Goal: Task Accomplishment & Management: Manage account settings

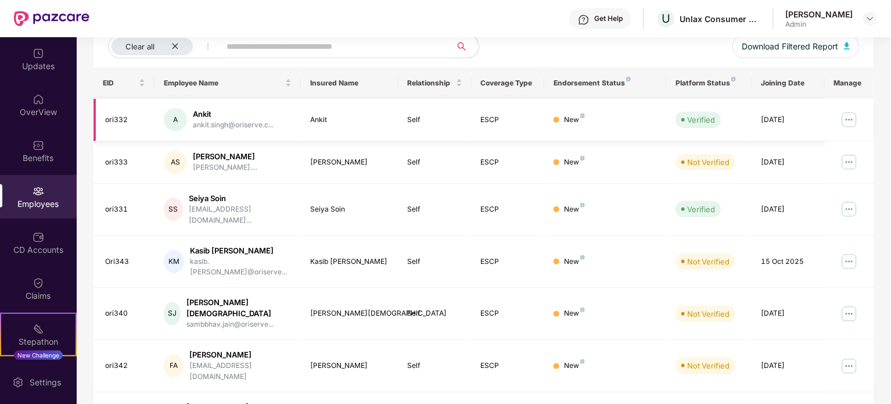
scroll to position [174, 0]
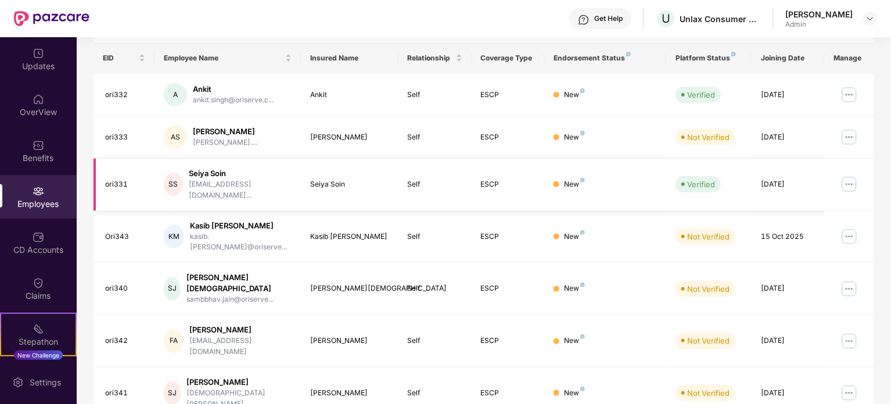
click at [847, 181] on img at bounding box center [849, 184] width 19 height 19
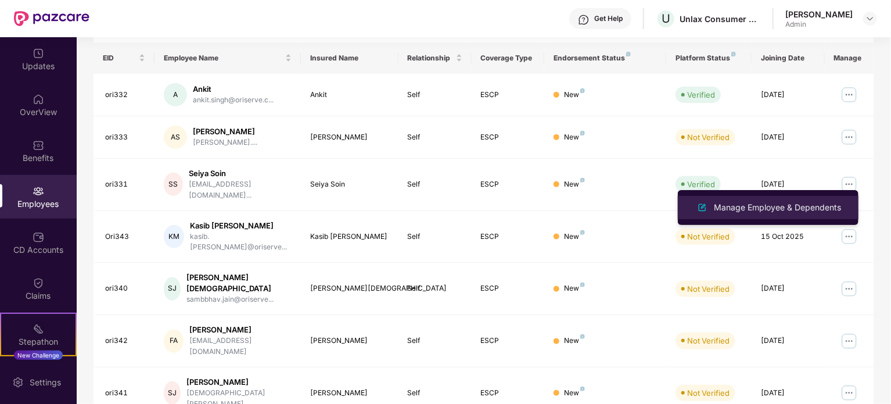
click at [755, 206] on div "Manage Employee & Dependents" at bounding box center [778, 207] width 132 height 13
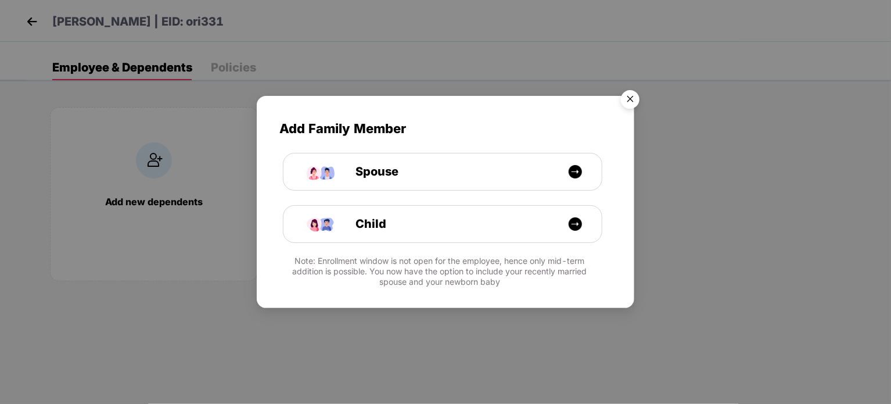
click at [628, 103] on img "Close" at bounding box center [630, 101] width 33 height 33
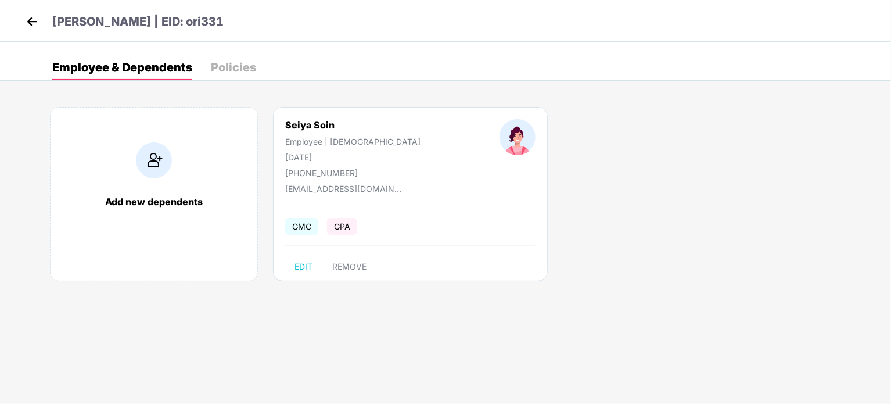
click at [225, 69] on div "Policies" at bounding box center [233, 68] width 45 height 12
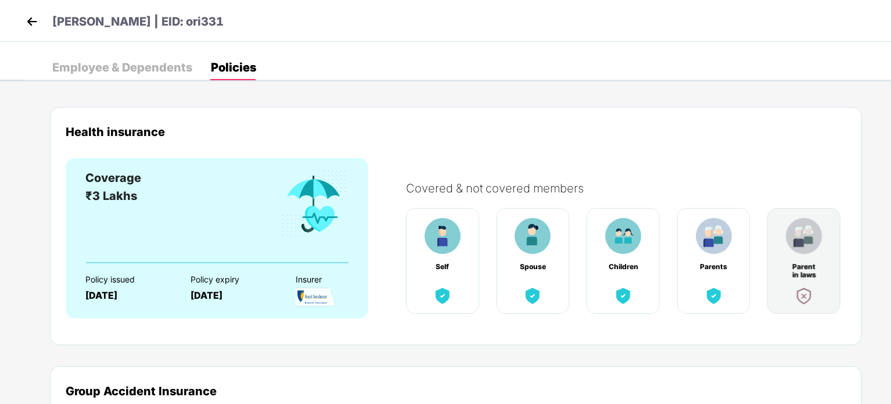
click at [139, 71] on div "Employee & Dependents" at bounding box center [122, 68] width 140 height 12
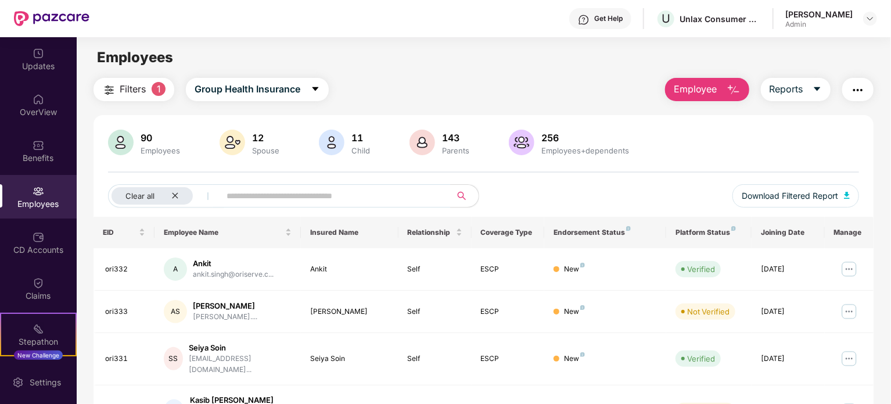
scroll to position [116, 0]
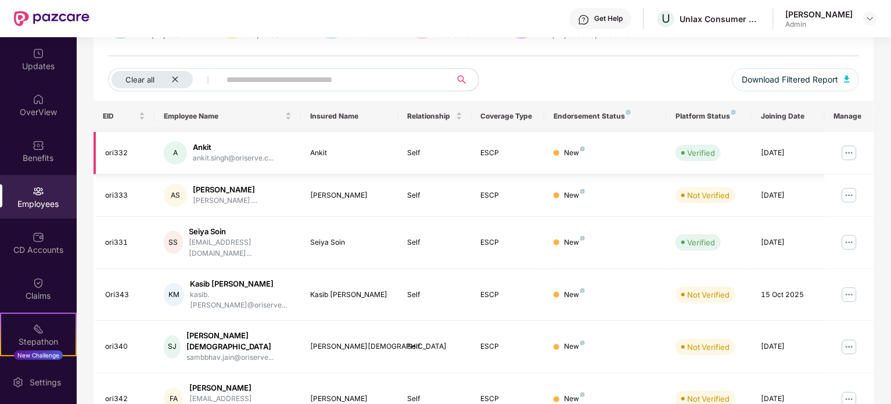
click at [849, 152] on img at bounding box center [849, 153] width 19 height 19
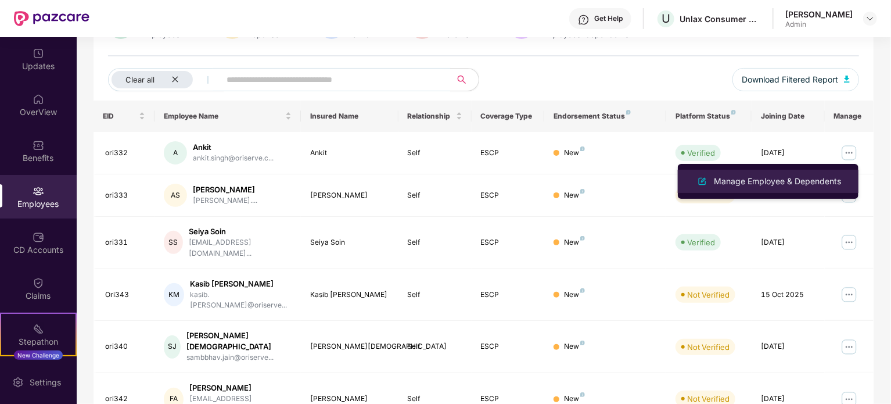
click at [757, 180] on div "Manage Employee & Dependents" at bounding box center [778, 181] width 132 height 13
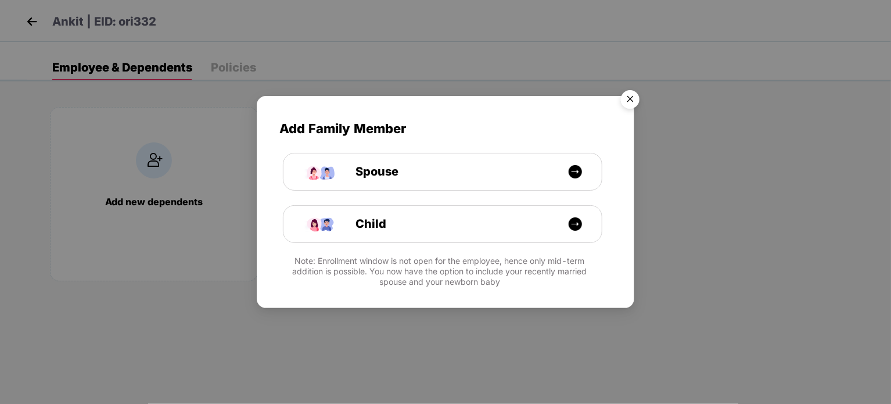
click at [634, 102] on img "Close" at bounding box center [630, 101] width 33 height 33
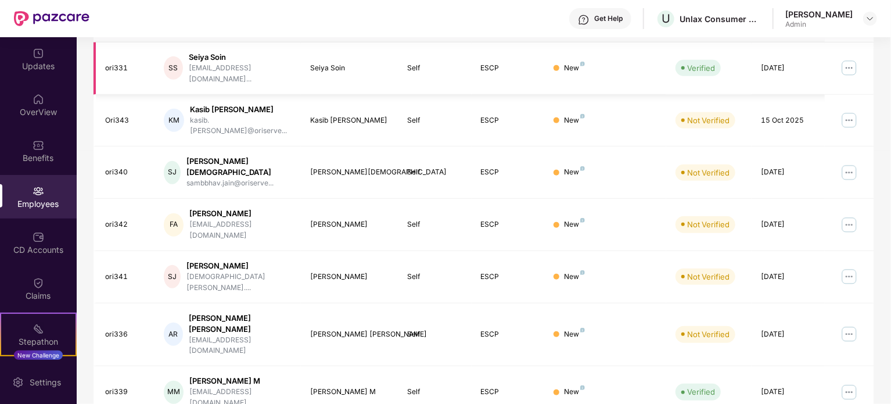
scroll to position [309, 0]
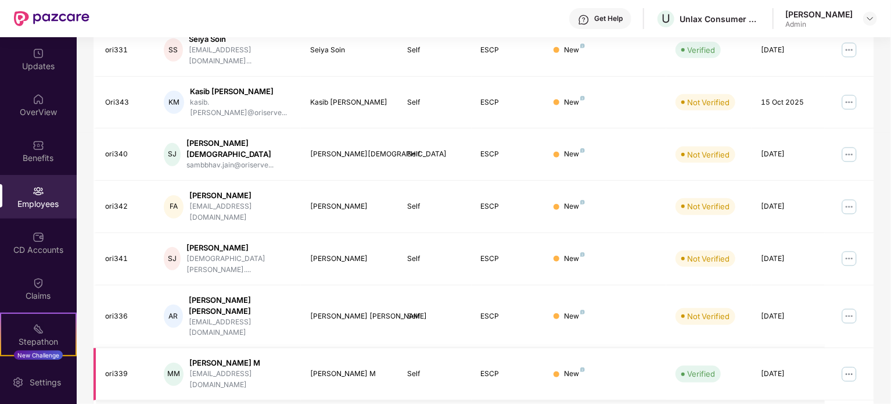
click at [850, 365] on img at bounding box center [849, 374] width 19 height 19
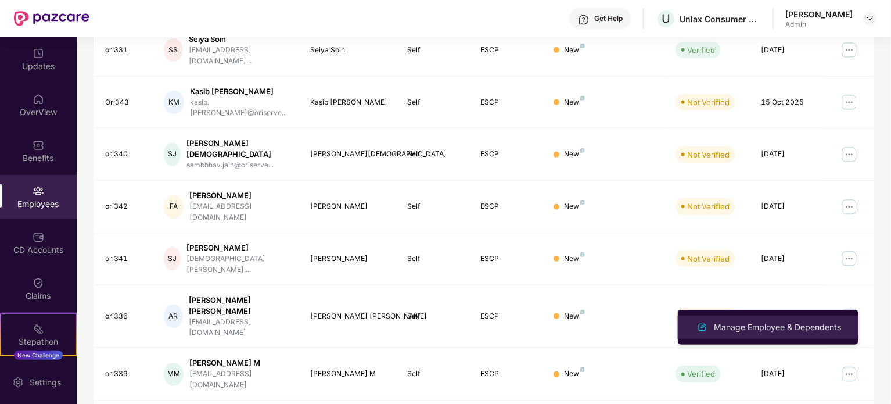
click at [756, 327] on div "Manage Employee & Dependents" at bounding box center [778, 327] width 132 height 13
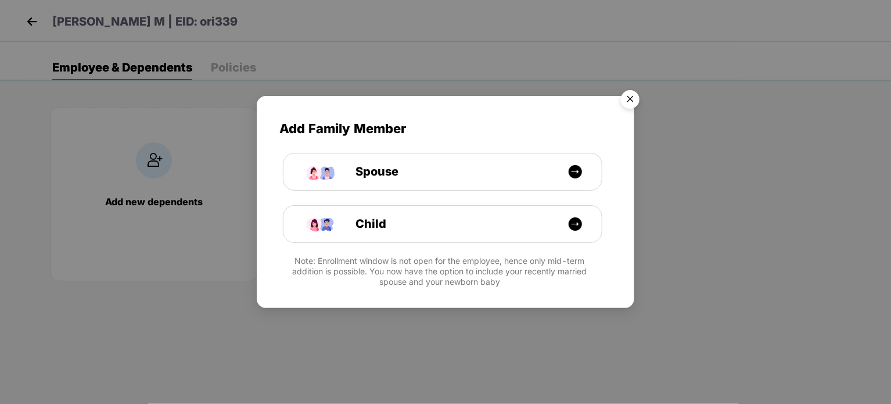
click at [632, 102] on img "Close" at bounding box center [630, 101] width 33 height 33
